Goal: Task Accomplishment & Management: Manage account settings

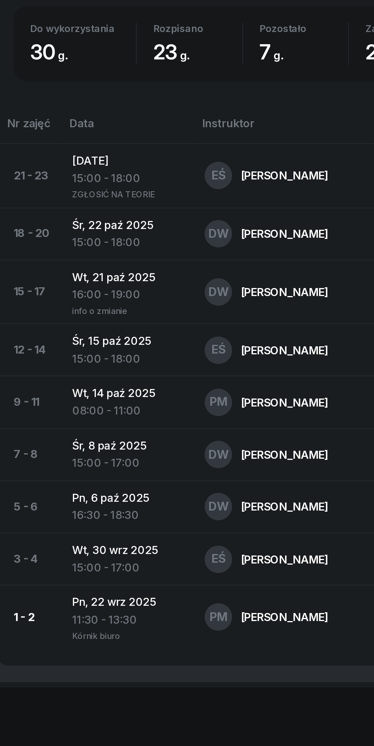
scroll to position [262, 0]
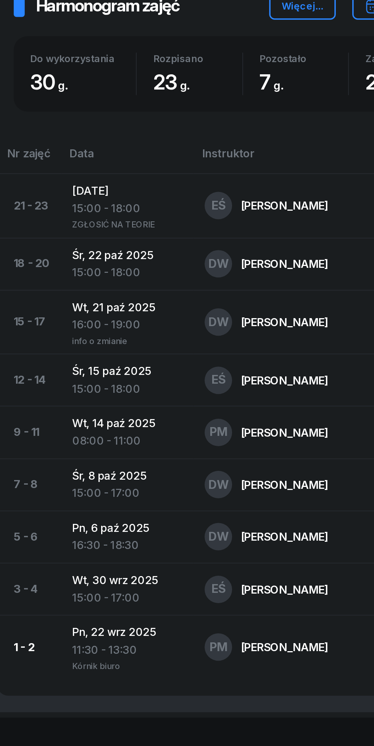
click at [114, 534] on td "[DATE] 08:00 - 11:00" at bounding box center [94, 524] width 74 height 29
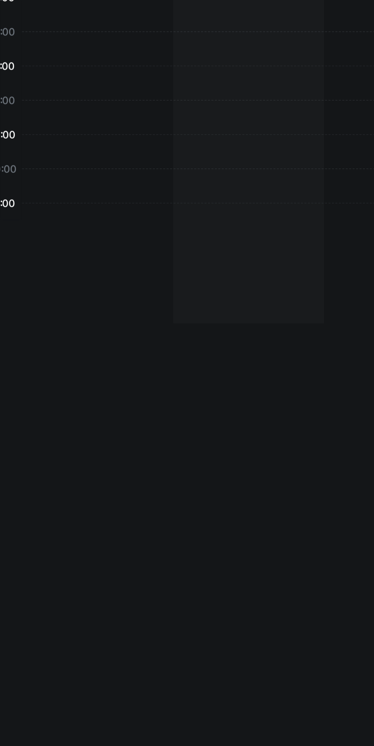
click at [91, 528] on div "07:00 08:00 09:00 10:00 11:00 12:00 13:00 14:00 15:00 16:00 17:00 18:00 19:00 2…" at bounding box center [187, 443] width 346 height 682
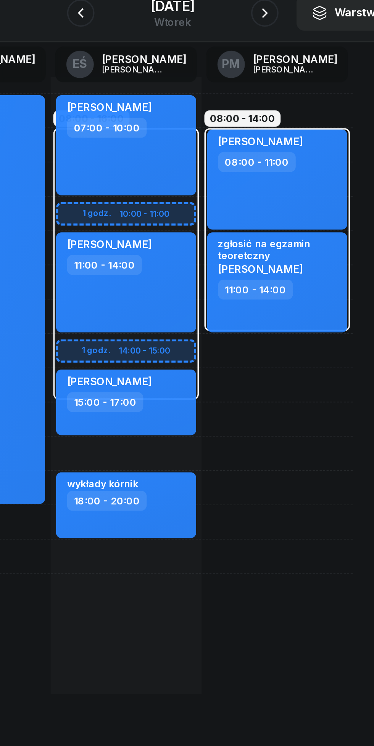
click at [269, 186] on div "[PERSON_NAME] 08:00 - 11:00" at bounding box center [245, 178] width 78 height 56
select select "08"
select select "11"
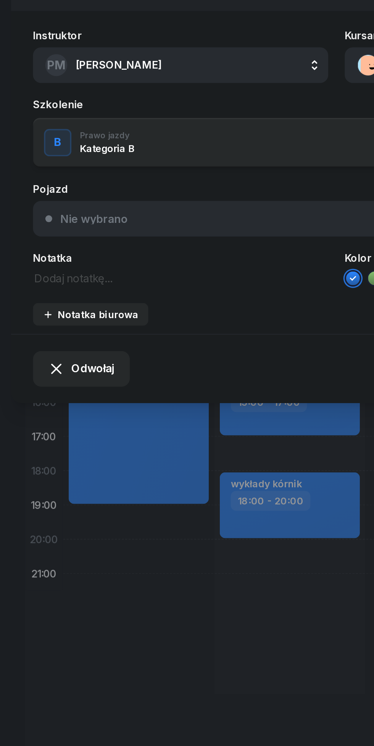
click at [55, 286] on span "Odwołaj" at bounding box center [52, 283] width 24 height 10
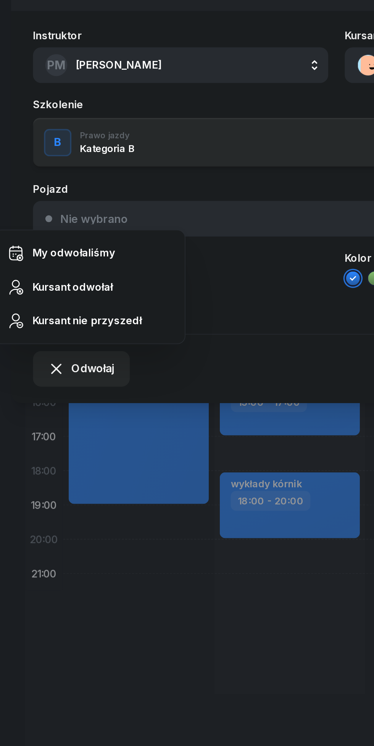
click at [45, 220] on div "My odwołaliśmy" at bounding box center [41, 219] width 46 height 10
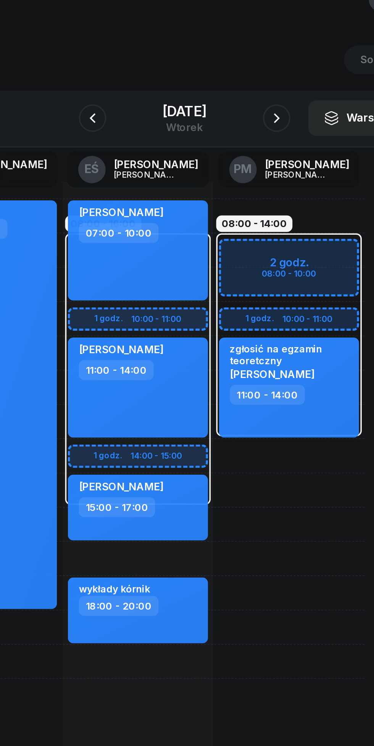
click at [191, 85] on div "[DATE]" at bounding box center [187, 82] width 24 height 8
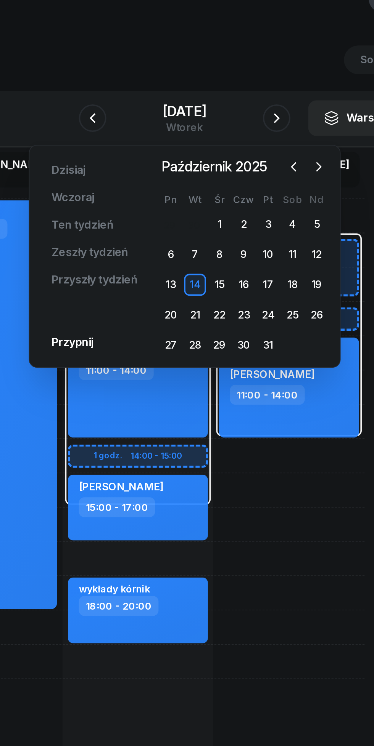
click at [261, 112] on icon "button" at bounding box center [261, 113] width 8 height 8
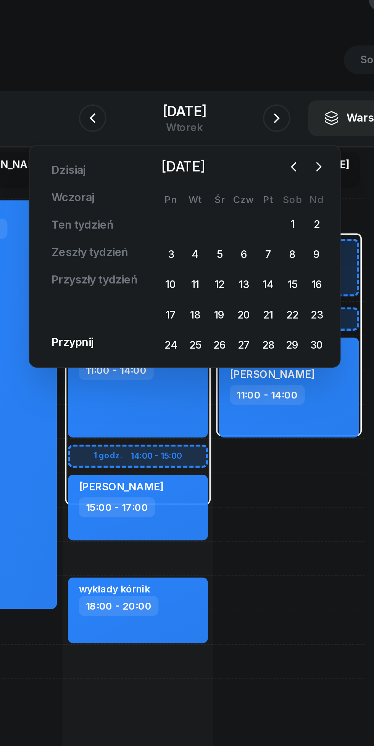
click at [184, 162] on div "3" at bounding box center [179, 161] width 12 height 12
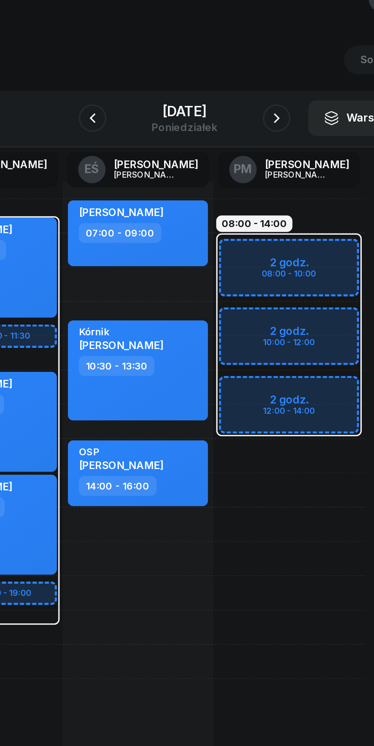
click at [238, 85] on icon "button" at bounding box center [237, 85] width 9 height 9
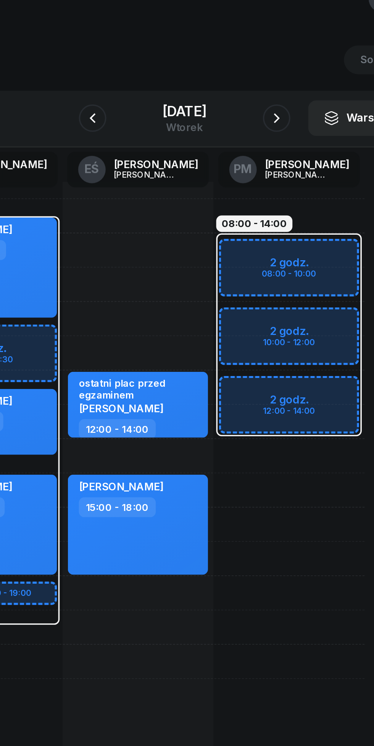
click at [238, 81] on icon "button" at bounding box center [237, 85] width 9 height 9
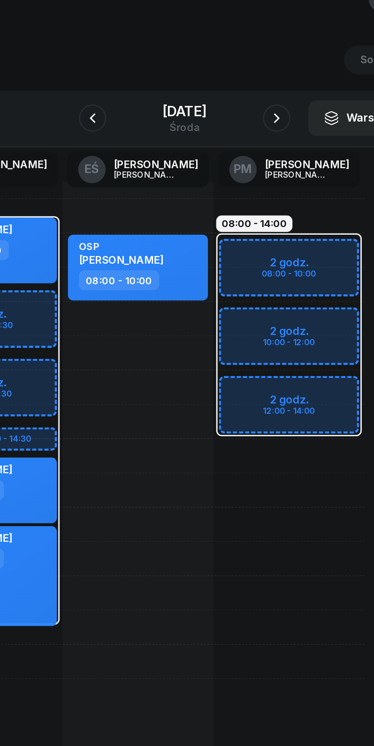
click at [139, 90] on icon "button" at bounding box center [135, 85] width 9 height 9
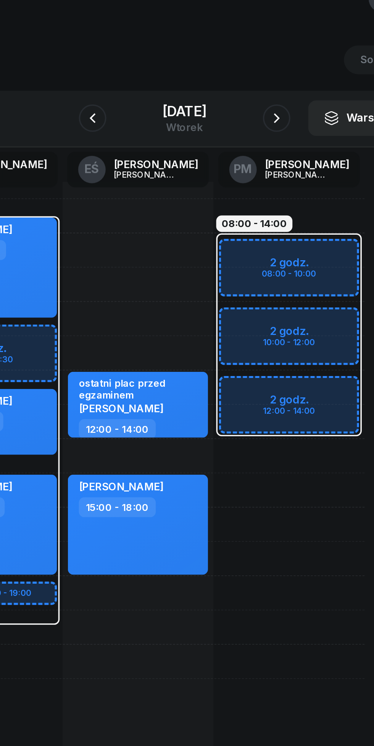
click at [237, 86] on icon "button" at bounding box center [237, 85] width 9 height 9
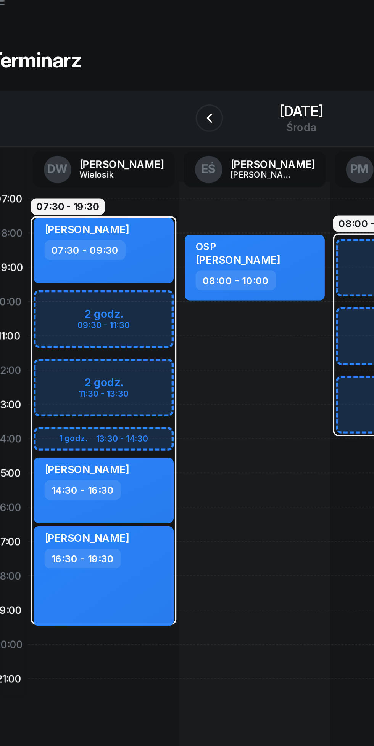
click at [58, 388] on div "07:30 - 19:30 2 godz. 09:30 - 11:30 2 godz. 11:30 - 13:30 1 godz. 13:30 - 14:30…" at bounding box center [77, 292] width 84 height 343
select select "20"
select select "22"
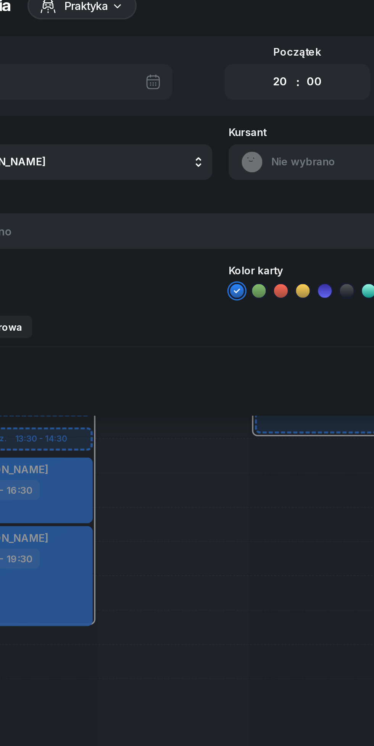
click at [218, 63] on select "00 01 02 03 04 05 06 07 08 09 10 11 12 13 14 15 16 17 18 19 20 21 22 23" at bounding box center [220, 65] width 14 height 16
select select "11"
click at [213, 57] on select "00 01 02 03 04 05 06 07 08 09 10 11 12 13 14 15 16 17 18 19 20 21 22 23" at bounding box center [220, 65] width 14 height 16
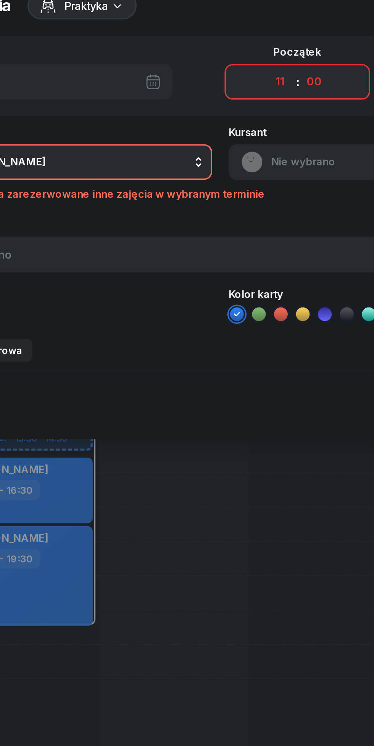
click at [246, 69] on select "00 05 10 15 20 25 30 35 40 45 50 55" at bounding box center [239, 65] width 14 height 16
select select "30"
click at [232, 57] on select "00 05 10 15 20 25 30 35 40 45 50 55" at bounding box center [239, 65] width 14 height 16
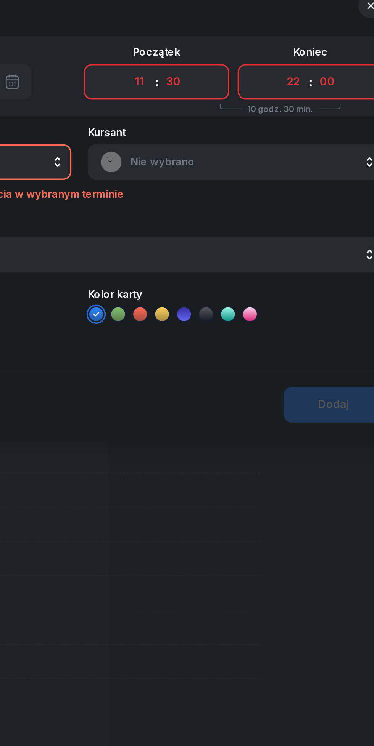
click at [303, 68] on select "00 01 02 03 04 05 06 07 08 09 10 11 12 13 14 15 16 17 18 19 20 21 22 23" at bounding box center [305, 65] width 14 height 16
select select "14"
click at [298, 57] on select "00 01 02 03 04 05 06 07 08 09 10 11 12 13 14 15 16 17 18 19 20 21 22 23" at bounding box center [305, 65] width 14 height 16
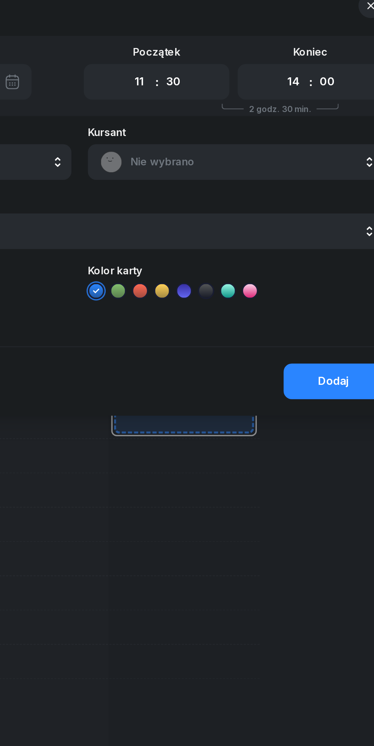
click at [331, 66] on select "00 05 10 15 20 25 30 35 40 45 50 55" at bounding box center [324, 65] width 14 height 16
select select "30"
click at [317, 57] on select "00 05 10 15 20 25 30 35 40 45 50 55" at bounding box center [324, 65] width 14 height 16
click at [286, 112] on span "Nie wybrano" at bounding box center [281, 110] width 133 height 10
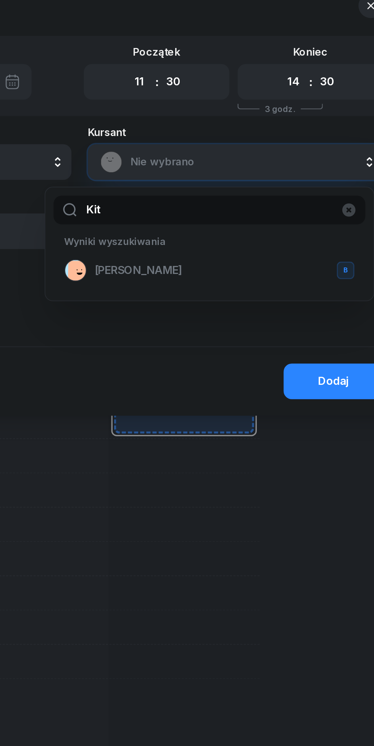
type input "Kit"
click at [210, 171] on span "[PERSON_NAME]" at bounding box center [219, 170] width 49 height 10
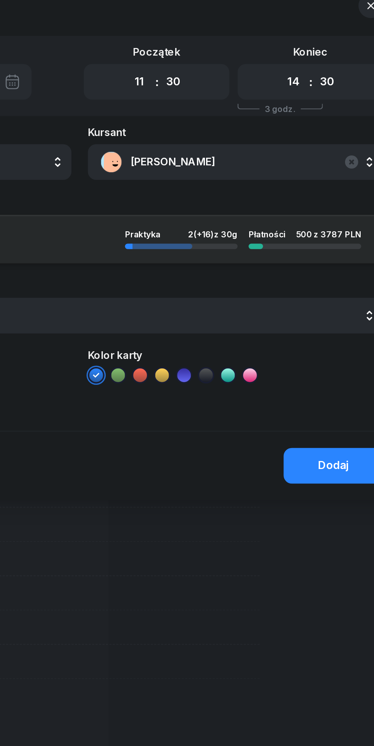
click at [333, 279] on div "Dodaj" at bounding box center [327, 279] width 17 height 10
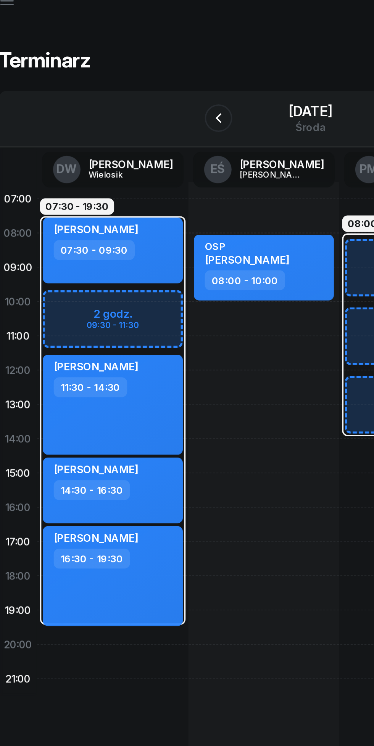
click at [94, 244] on div "[PERSON_NAME] 11:30 - 14:30" at bounding box center [77, 245] width 78 height 56
select select "11"
select select "30"
select select "14"
select select "30"
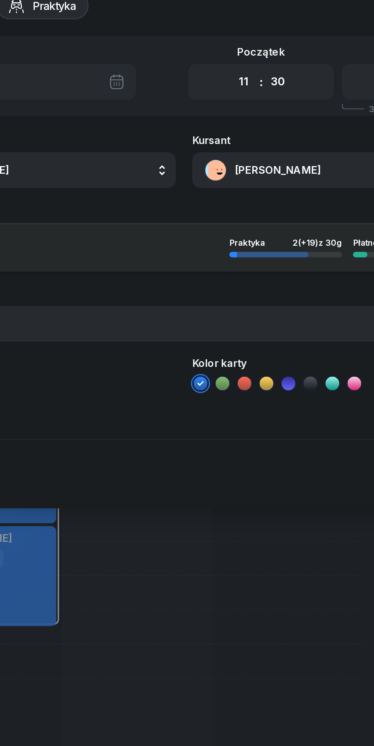
click at [223, 117] on button "[PERSON_NAME]" at bounding box center [273, 114] width 164 height 20
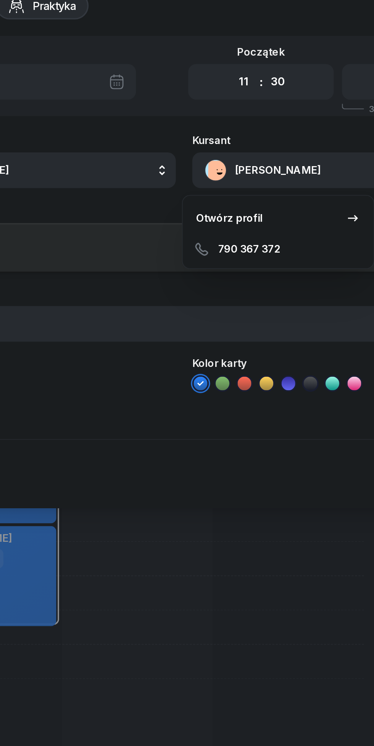
click at [218, 140] on div "Otwórz profil" at bounding box center [212, 141] width 37 height 10
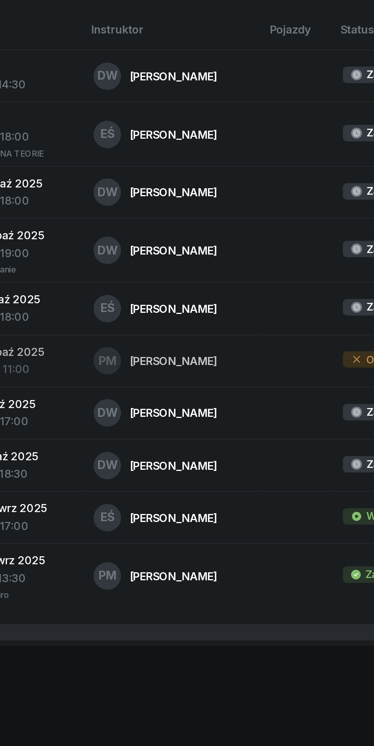
scroll to position [284, 0]
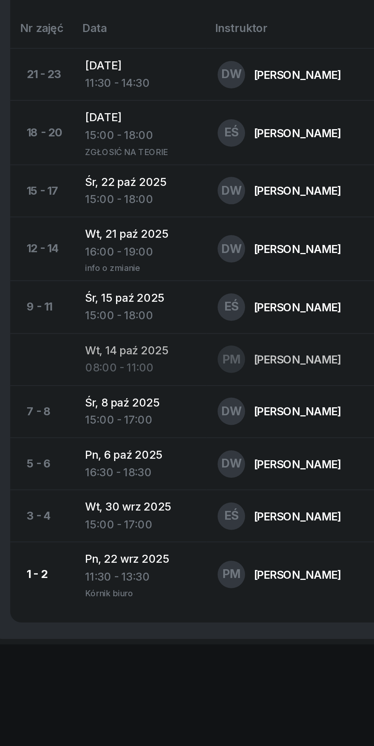
click at [86, 502] on div "15:00 - 18:00" at bounding box center [93, 507] width 61 height 10
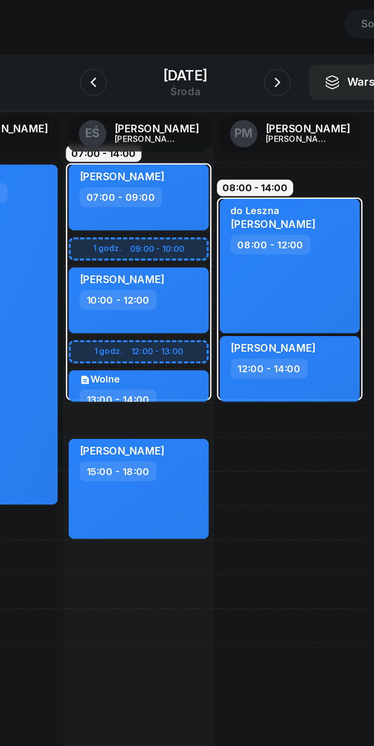
click at [242, 85] on icon "button" at bounding box center [237, 85] width 9 height 9
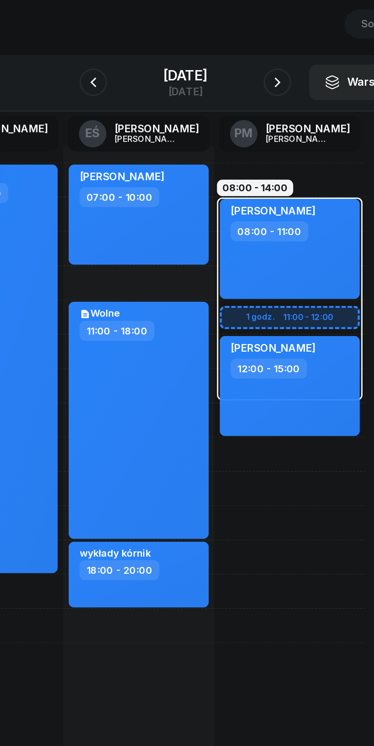
click at [131, 86] on icon "button" at bounding box center [135, 85] width 9 height 9
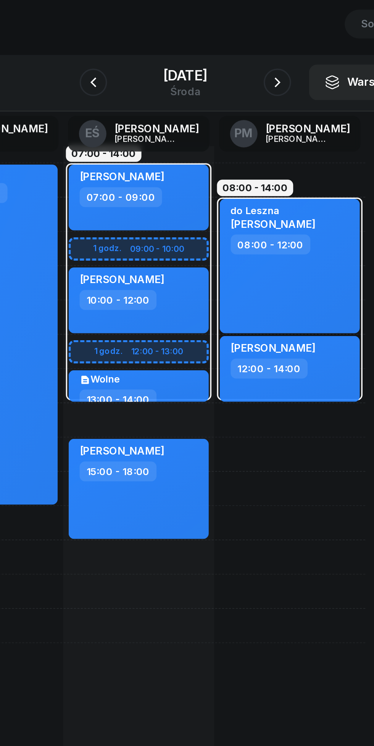
click at [185, 256] on div "13:00 - 14:00" at bounding box center [161, 261] width 67 height 11
select select "13"
select select "14"
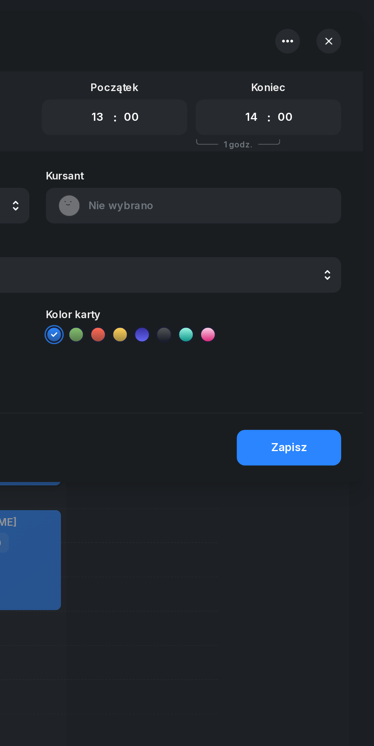
click at [326, 22] on icon "button" at bounding box center [326, 23] width 6 height 2
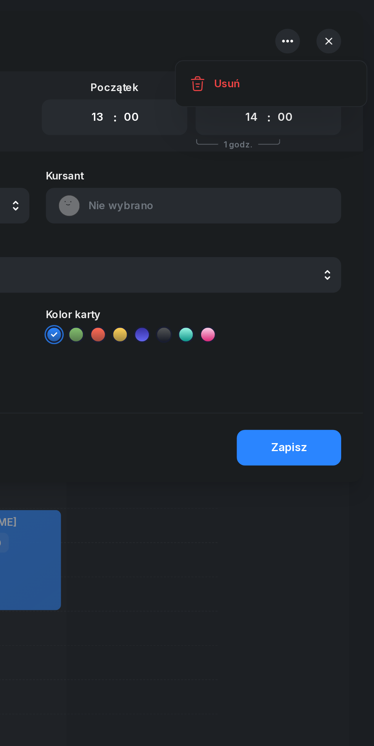
click at [293, 53] on link "Usuń" at bounding box center [316, 46] width 100 height 19
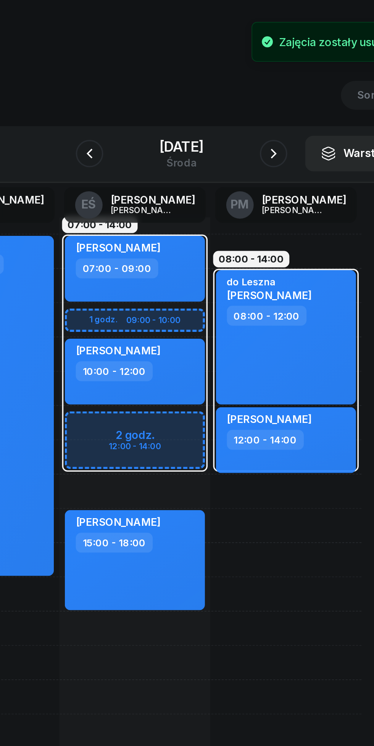
click at [183, 323] on div "[PERSON_NAME] 15:00 - 18:00" at bounding box center [161, 312] width 78 height 56
select select "15"
select select "18"
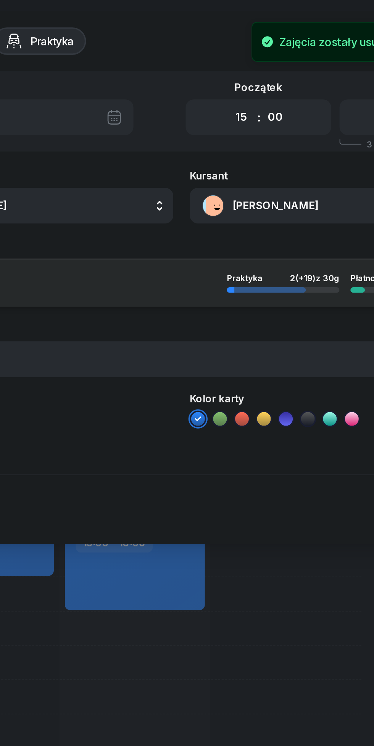
click at [222, 64] on select "00 01 02 03 04 05 06 07 08 09 10 11 12 13 14 15 16 17 18 19 20 21 22 23" at bounding box center [220, 65] width 14 height 16
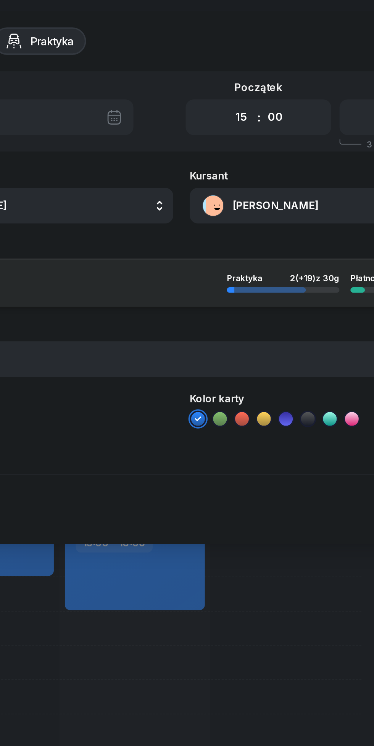
select select "13"
click at [213, 57] on select "00 01 02 03 04 05 06 07 08 09 10 11 12 13 14 15 16 17 18 19 20 21 22 23" at bounding box center [220, 65] width 14 height 16
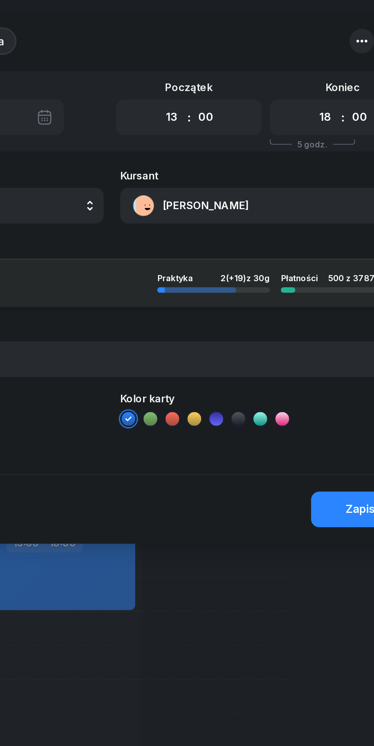
click at [301, 66] on select "00 01 02 03 04 05 06 07 08 09 10 11 12 13 14 15 16 17 18 19 20 21 22 23" at bounding box center [305, 65] width 14 height 16
select select "16"
click at [298, 57] on select "00 01 02 03 04 05 06 07 08 09 10 11 12 13 14 15 16 17 18 19 20 21 22 23" at bounding box center [305, 65] width 14 height 16
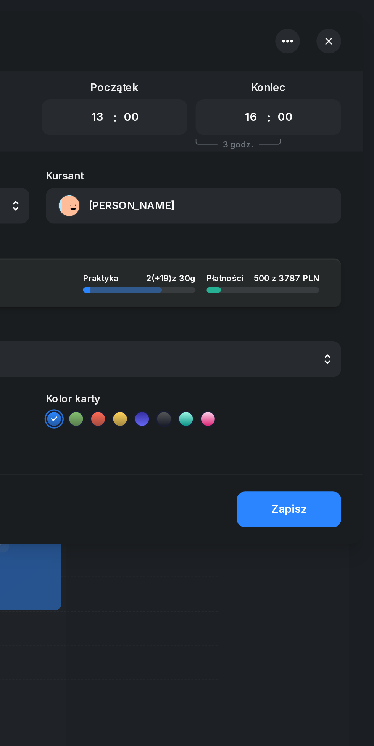
click at [328, 284] on div "Zapisz" at bounding box center [326, 283] width 20 height 10
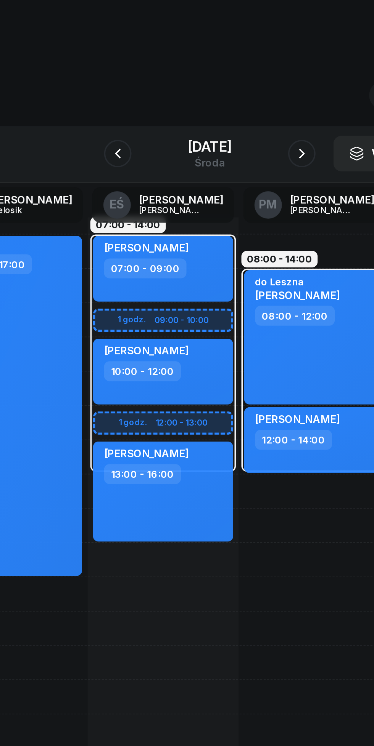
click at [175, 91] on div "środa" at bounding box center [187, 91] width 24 height 6
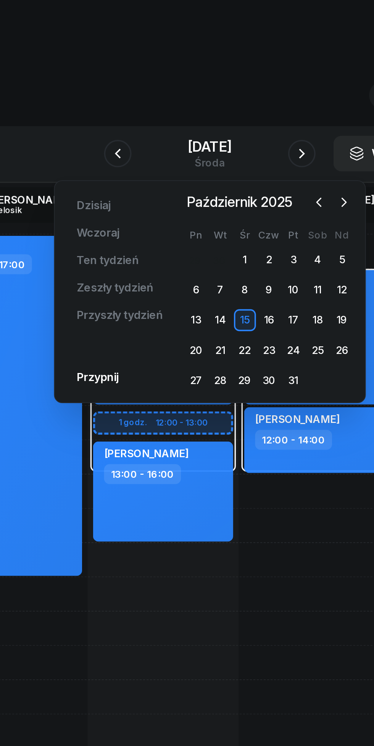
click at [247, 114] on icon "button" at bounding box center [248, 113] width 8 height 8
